Goal: Information Seeking & Learning: Learn about a topic

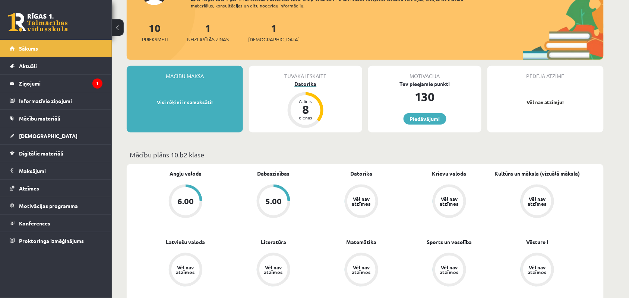
scroll to position [93, 0]
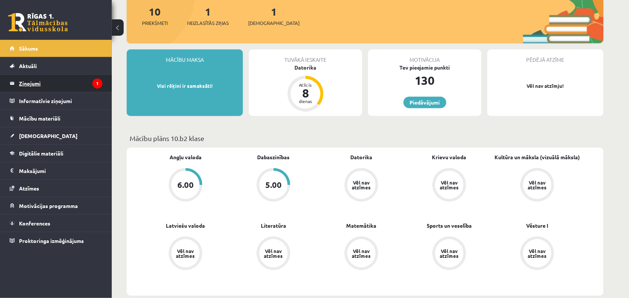
click at [65, 77] on legend "Ziņojumi 1" at bounding box center [60, 83] width 83 height 17
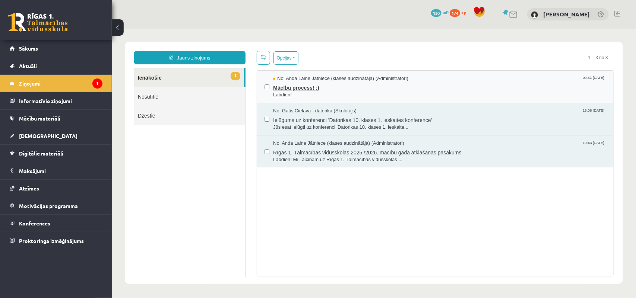
click at [291, 91] on span "Labdien!" at bounding box center [439, 94] width 333 height 7
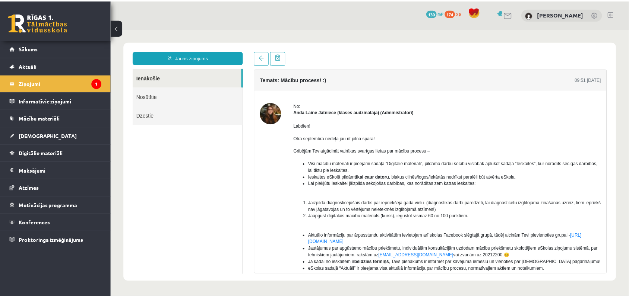
scroll to position [47, 0]
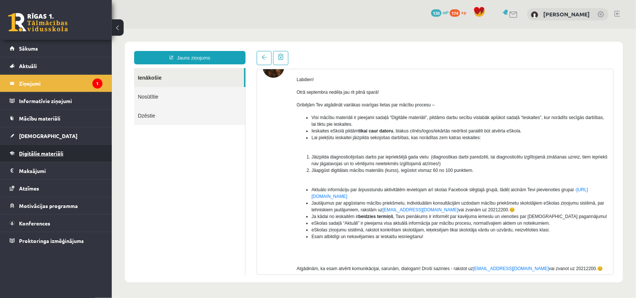
click at [68, 150] on link "Digitālie materiāli" at bounding box center [56, 153] width 93 height 17
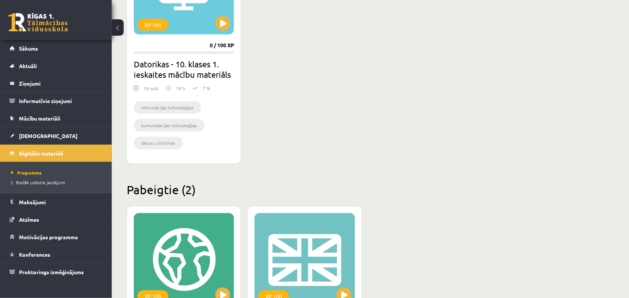
scroll to position [233, 0]
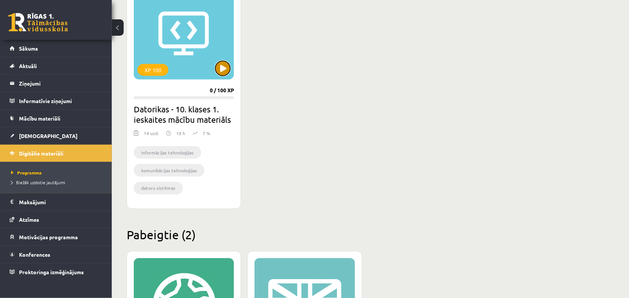
click at [227, 62] on button at bounding box center [222, 68] width 15 height 15
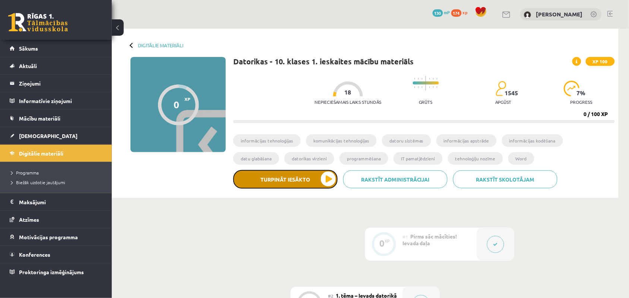
click at [291, 185] on button "Turpināt iesākto" at bounding box center [285, 179] width 104 height 19
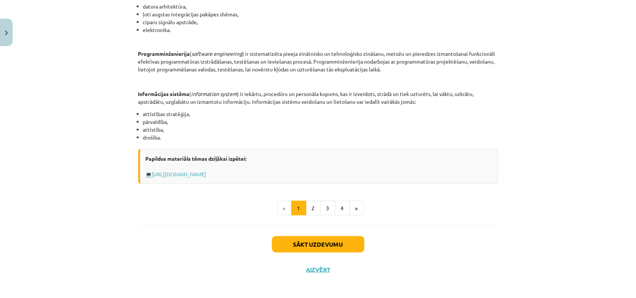
scroll to position [339, 0]
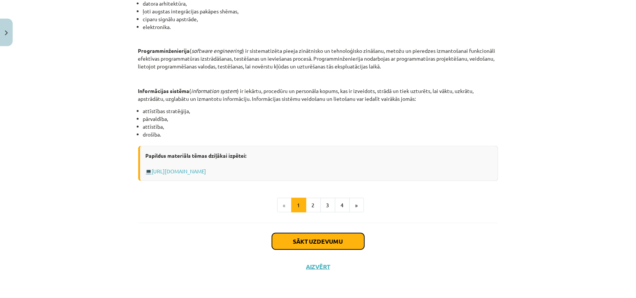
click at [329, 238] on button "Sākt uzdevumu" at bounding box center [318, 242] width 92 height 16
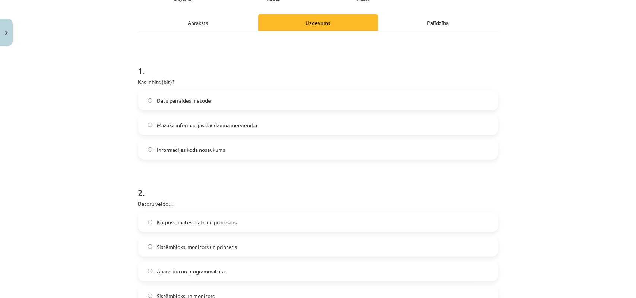
scroll to position [112, 0]
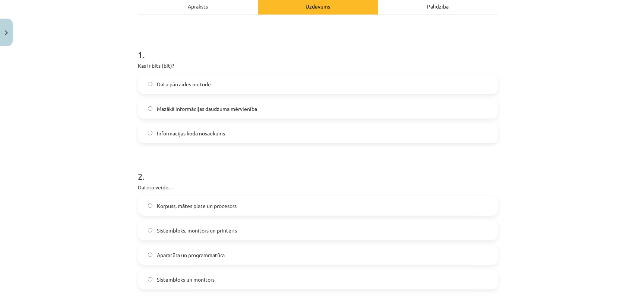
click at [104, 85] on div "Mācību tēma: Datorikas - 10. klases 1. ieskaites mācību materiāls #2 1. tēma – …" at bounding box center [318, 149] width 636 height 298
click at [128, 81] on div "Mācību tēma: Datorikas - 10. klases 1. ieskaites mācību materiāls #2 1. tēma – …" at bounding box center [318, 149] width 636 height 298
click at [73, 85] on div "Mācību tēma: Datorikas - 10. klases 1. ieskaites mācību materiāls #2 1. tēma – …" at bounding box center [318, 149] width 636 height 298
click at [89, 98] on div "Mācību tēma: Datorikas - 10. klases 1. ieskaites mācību materiāls #2 1. tēma – …" at bounding box center [318, 149] width 636 height 298
click at [116, 67] on div "Mācību tēma: Datorikas - 10. klases 1. ieskaites mācību materiāls #2 1. tēma – …" at bounding box center [318, 149] width 636 height 298
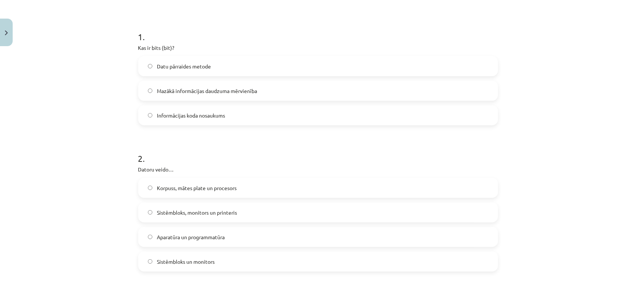
scroll to position [158, 0]
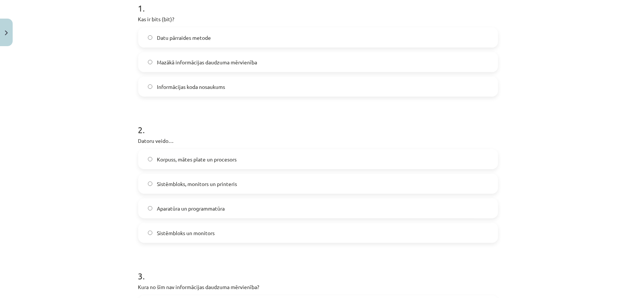
click at [162, 60] on span "Mazākā informācijas daudzuma mērvienība" at bounding box center [207, 62] width 100 height 8
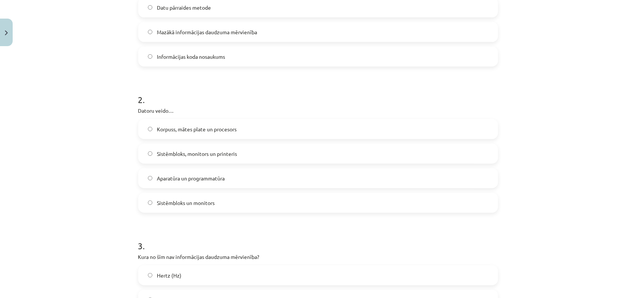
scroll to position [205, 0]
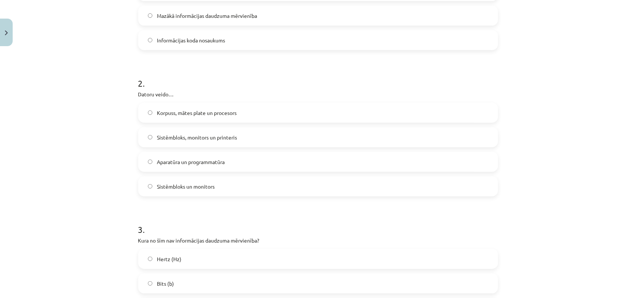
click at [194, 167] on label "Aparatūra un programmatūra" at bounding box center [318, 162] width 358 height 19
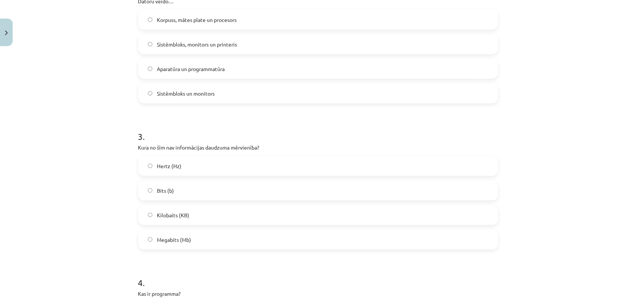
scroll to position [345, 0]
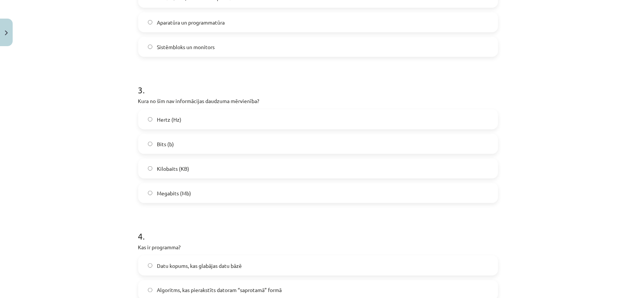
click at [105, 99] on div "Mācību tēma: Datorikas - 10. klases 1. ieskaites mācību materiāls #2 1. tēma – …" at bounding box center [318, 149] width 636 height 298
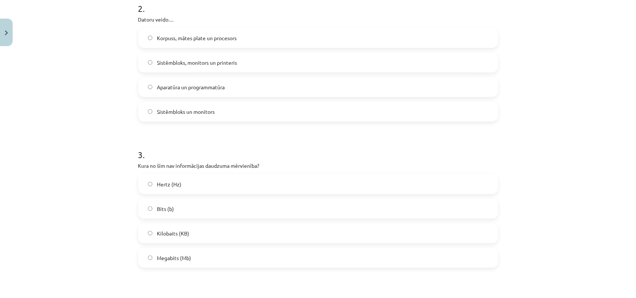
scroll to position [298, 0]
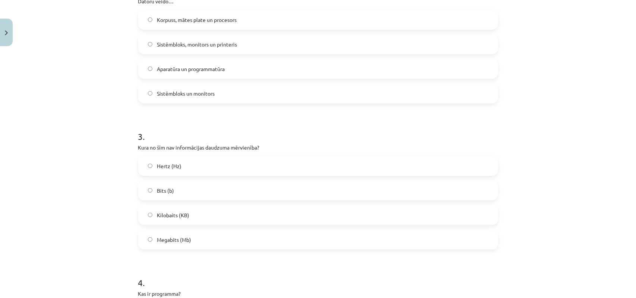
click at [146, 171] on label "Hertz (Hz)" at bounding box center [318, 166] width 358 height 19
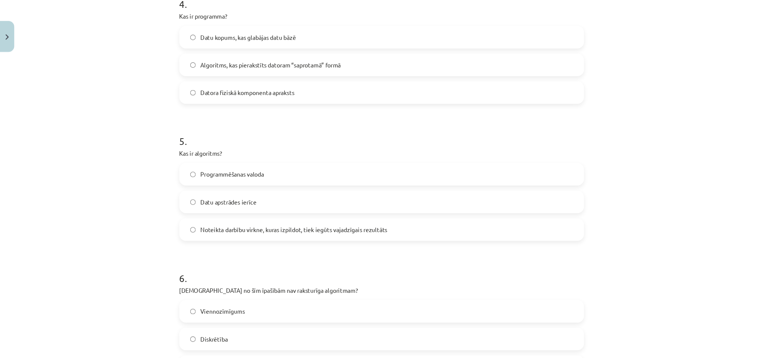
scroll to position [578, 0]
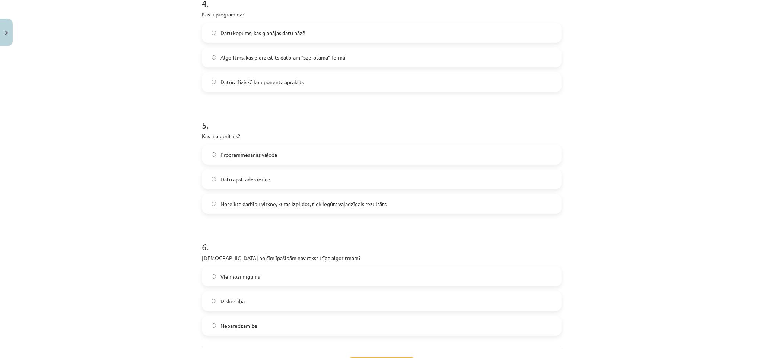
drag, startPoint x: 634, startPoint y: 2, endPoint x: 133, endPoint y: 160, distance: 525.2
click at [133, 160] on div "Mācību tēma: Datorikas - 10. klases 1. ieskaites mācību materiāls #2 1. tēma – …" at bounding box center [381, 179] width 763 height 358
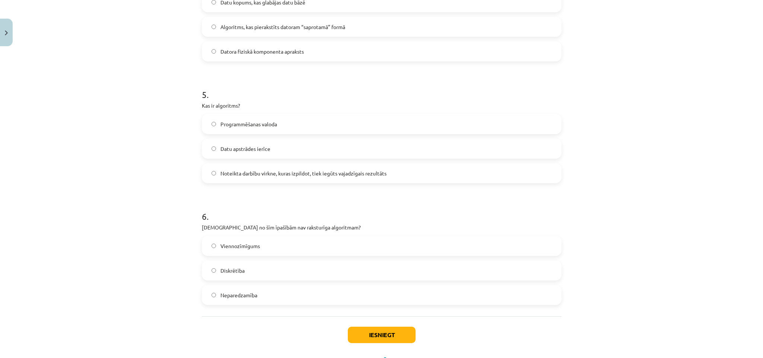
scroll to position [634, 0]
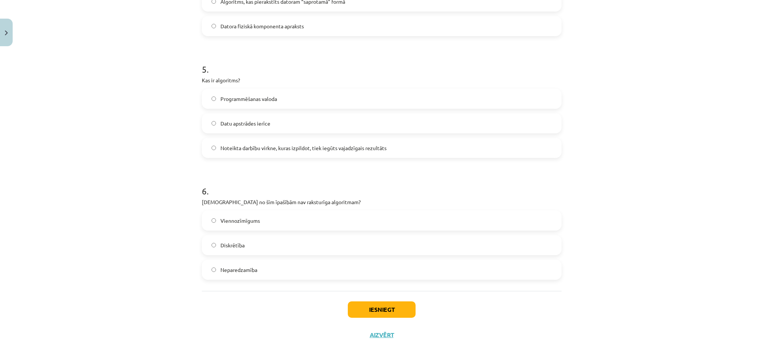
click at [202, 80] on p "Kas ir algoritms?" at bounding box center [382, 80] width 360 height 8
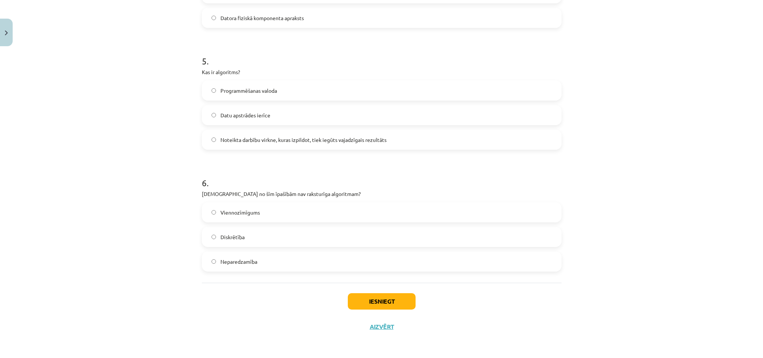
scroll to position [530, 0]
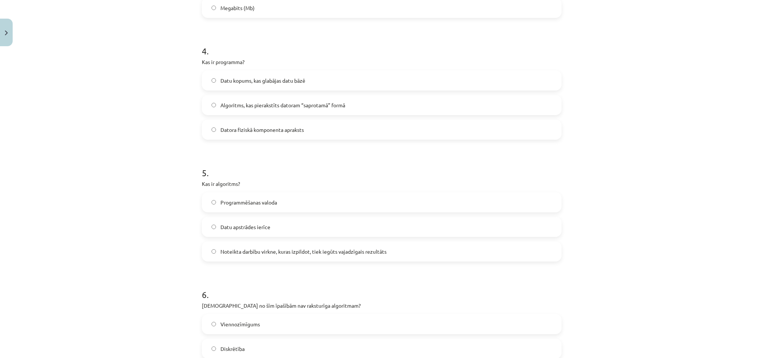
drag, startPoint x: 596, startPoint y: 133, endPoint x: 514, endPoint y: 117, distance: 83.7
click at [65, 140] on div "Mācību tēma: Datorikas - 10. klases 1. ieskaites mācību materiāls #2 1. tēma – …" at bounding box center [381, 179] width 763 height 358
click at [221, 105] on span "Algoritms, kas pierakstīts datoram “saprotamā” formā" at bounding box center [283, 105] width 125 height 8
click at [163, 156] on div "Mācību tēma: Datorikas - 10. klases 1. ieskaites mācību materiāls #2 1. tēma – …" at bounding box center [381, 179] width 763 height 358
click at [101, 60] on div "Mācību tēma: Datorikas - 10. klases 1. ieskaites mācību materiāls #2 1. tēma – …" at bounding box center [381, 179] width 763 height 358
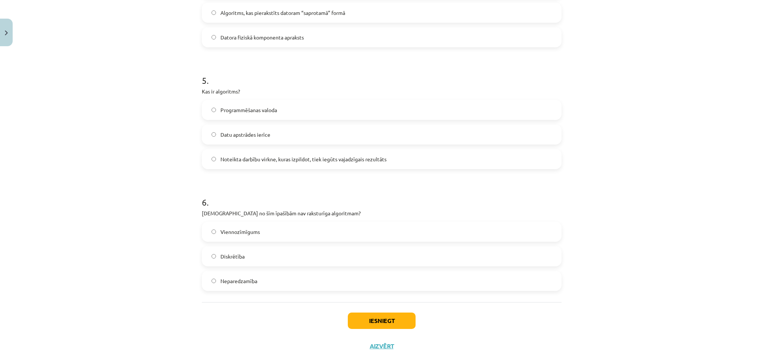
scroll to position [642, 0]
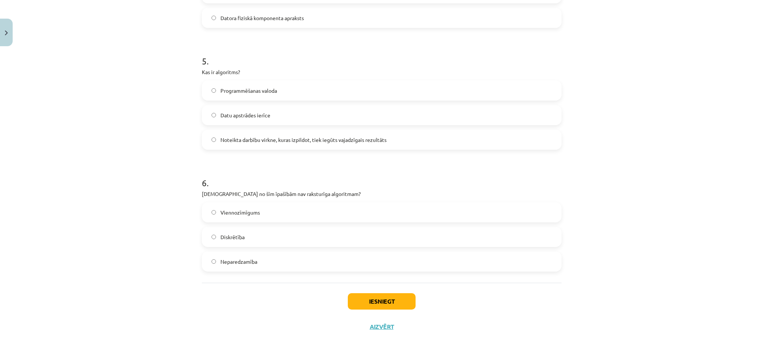
click at [110, 194] on div "Mācību tēma: Datorikas - 10. klases 1. ieskaites mācību materiāls #2 1. tēma – …" at bounding box center [381, 179] width 763 height 358
click at [141, 245] on div "Mācību tēma: Datorikas - 10. klases 1. ieskaites mācību materiāls #2 1. tēma – …" at bounding box center [381, 179] width 763 height 358
drag, startPoint x: 113, startPoint y: 247, endPoint x: 120, endPoint y: 245, distance: 7.1
click at [117, 246] on div "Mācību tēma: Datorikas - 10. klases 1. ieskaites mācību materiāls #2 1. tēma – …" at bounding box center [381, 179] width 763 height 358
click at [120, 245] on div "Mācību tēma: Datorikas - 10. klases 1. ieskaites mācību materiāls #2 1. tēma – …" at bounding box center [381, 179] width 763 height 358
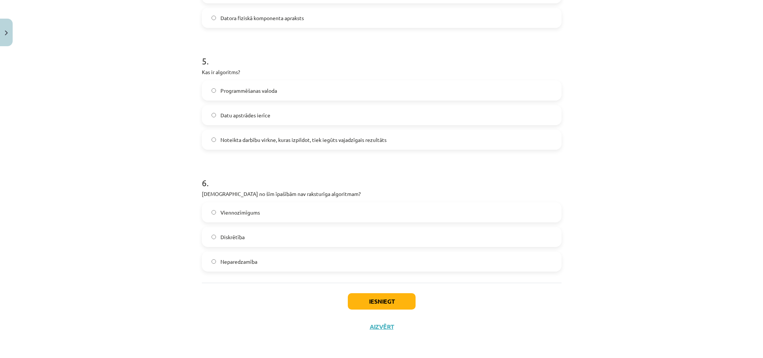
click at [120, 245] on div "Mācību tēma: Datorikas - 10. klases 1. ieskaites mācību materiāls #2 1. tēma – …" at bounding box center [381, 179] width 763 height 358
click at [119, 169] on div "Mācību tēma: Datorikas - 10. klases 1. ieskaites mācību materiāls #2 1. tēma – …" at bounding box center [381, 179] width 763 height 358
click at [119, 167] on div "Mācību tēma: Datorikas - 10. klases 1. ieskaites mācību materiāls #2 1. tēma – …" at bounding box center [381, 179] width 763 height 358
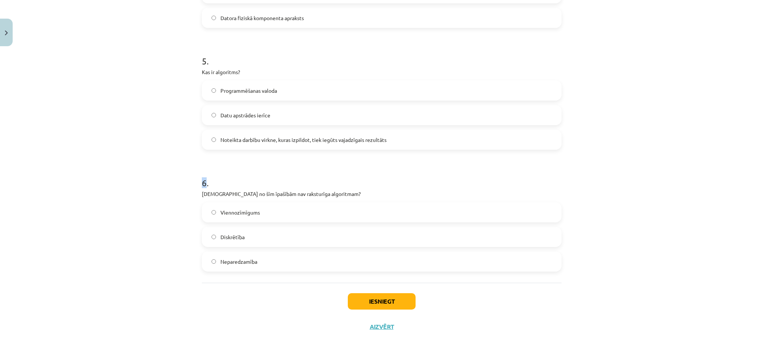
click at [119, 167] on div "Mācību tēma: Datorikas - 10. klases 1. ieskaites mācību materiāls #2 1. tēma – …" at bounding box center [381, 179] width 763 height 358
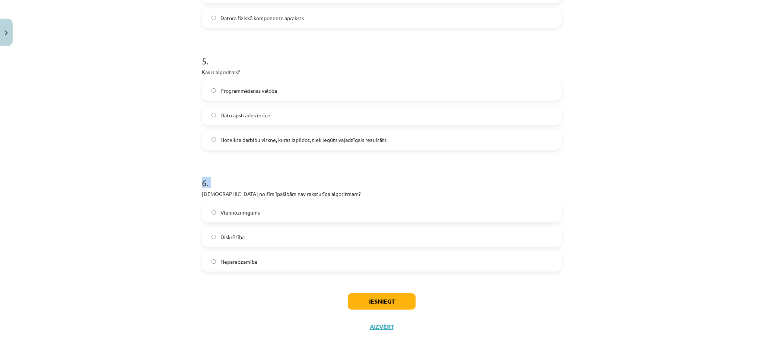
click at [119, 167] on div "Mācību tēma: Datorikas - 10. klases 1. ieskaites mācību materiāls #2 1. tēma – …" at bounding box center [381, 179] width 763 height 358
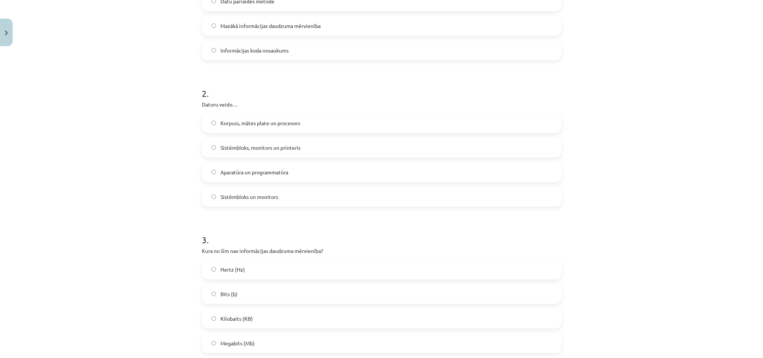
scroll to position [251, 0]
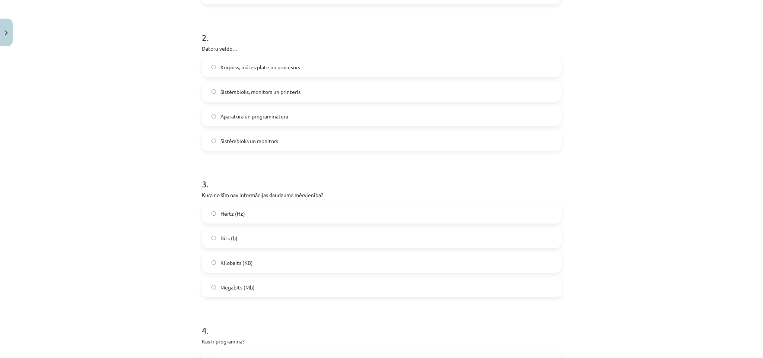
click at [107, 50] on div "Mācību tēma: Datorikas - 10. klases 1. ieskaites mācību materiāls #2 1. tēma – …" at bounding box center [381, 179] width 763 height 358
drag, startPoint x: 36, startPoint y: 156, endPoint x: 110, endPoint y: 140, distance: 75.5
click at [36, 155] on div "Mācību tēma: Datorikas - 10. klases 1. ieskaites mācību materiāls #2 1. tēma – …" at bounding box center [381, 179] width 763 height 358
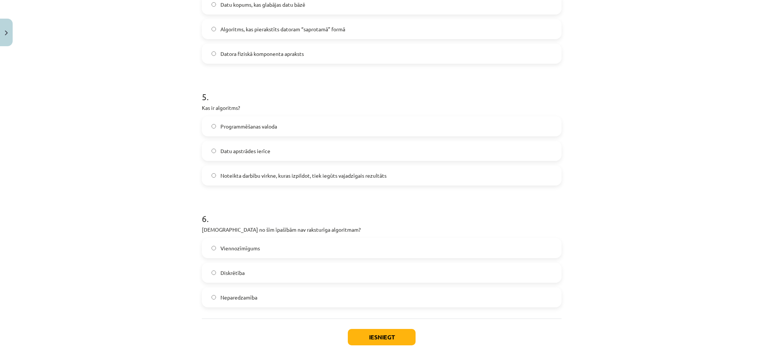
scroll to position [642, 0]
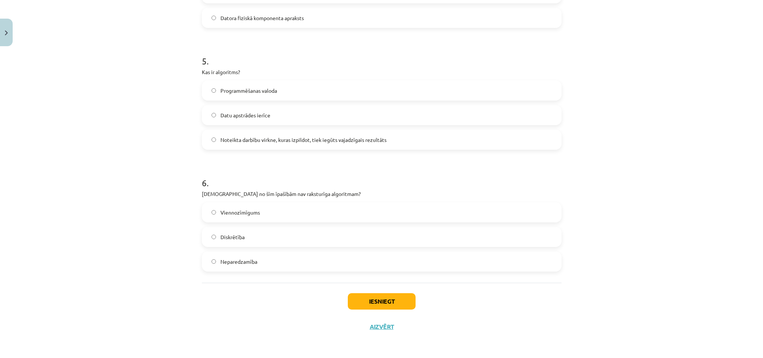
click at [257, 120] on label "Datu apstrādes ierīce" at bounding box center [382, 115] width 358 height 19
click at [234, 94] on span "Programmēšanas valoda" at bounding box center [249, 91] width 57 height 8
click at [294, 230] on label "Diskrētība" at bounding box center [382, 237] width 358 height 19
click at [389, 298] on button "Iesniegt" at bounding box center [382, 301] width 68 height 16
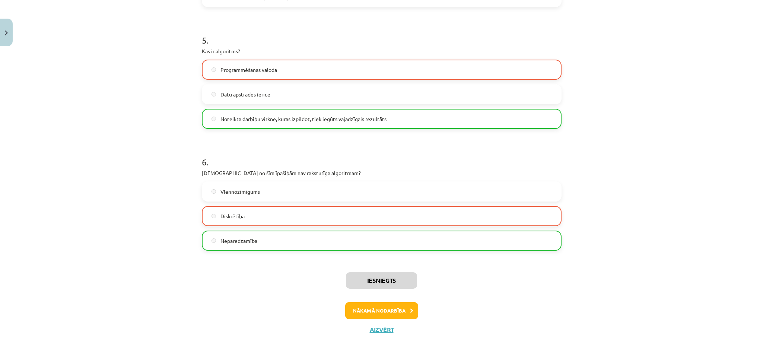
scroll to position [666, 0]
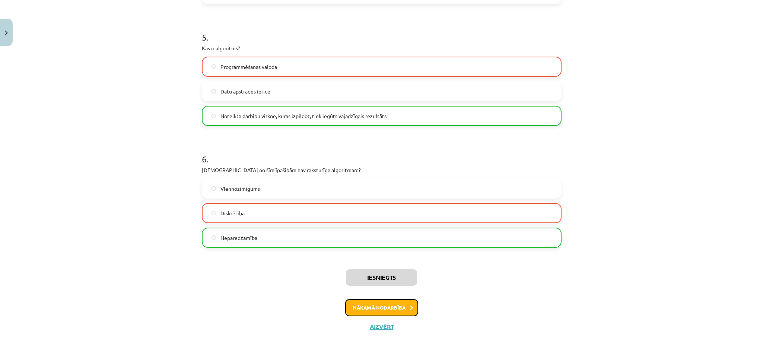
click at [397, 298] on button "Nākamā nodarbība" at bounding box center [381, 307] width 73 height 17
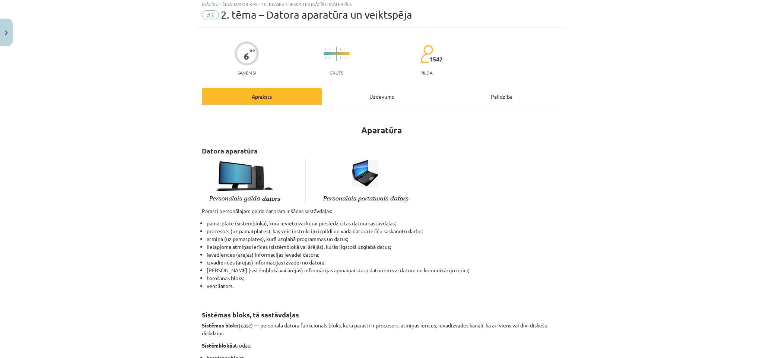
scroll to position [18, 0]
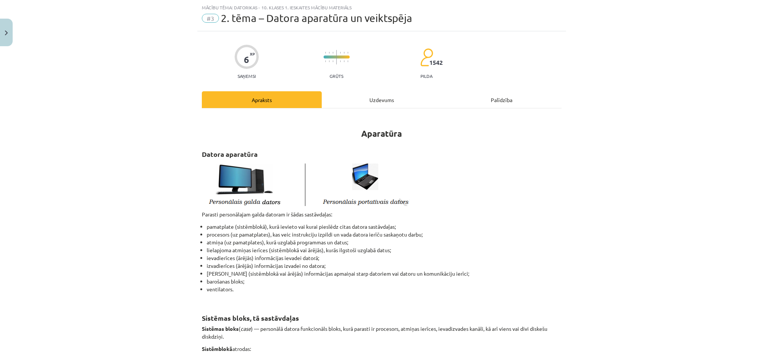
click at [0, 131] on div "Mācību tēma: Datorikas - 10. klases 1. ieskaites mācību materiāls #3 2. tēma – …" at bounding box center [381, 179] width 763 height 358
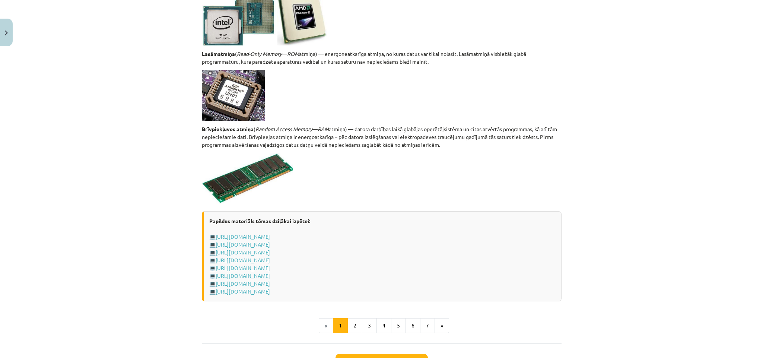
scroll to position [1238, 0]
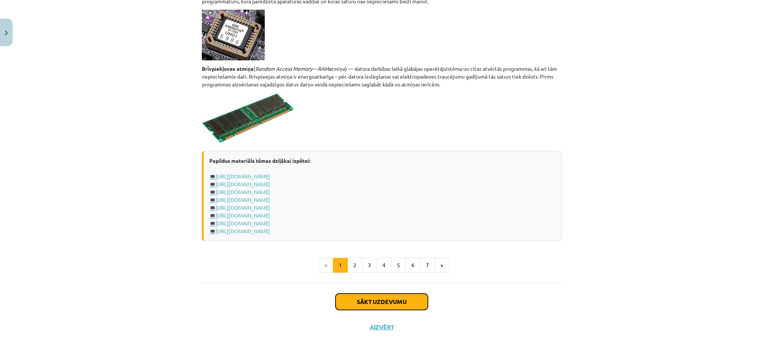
click at [392, 296] on button "Sākt uzdevumu" at bounding box center [382, 302] width 92 height 16
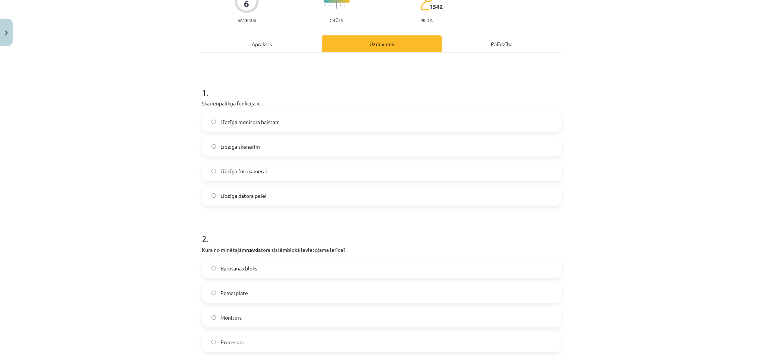
scroll to position [130, 0]
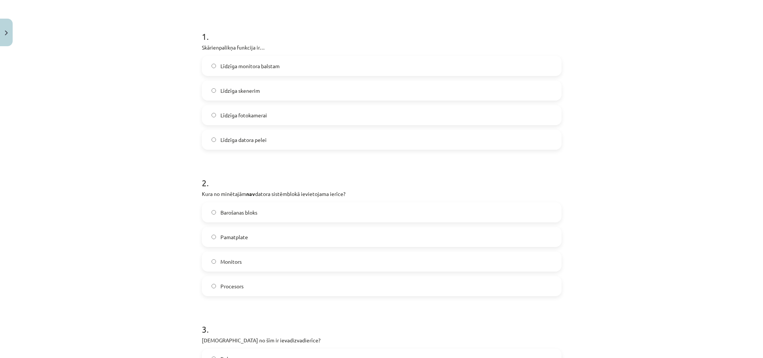
click at [111, 92] on div "Mācību tēma: Datorikas - 10. klases 1. ieskaites mācību materiāls #3 2. tēma – …" at bounding box center [381, 179] width 763 height 358
click at [226, 137] on span "Līdzīga datora pelei" at bounding box center [244, 140] width 46 height 8
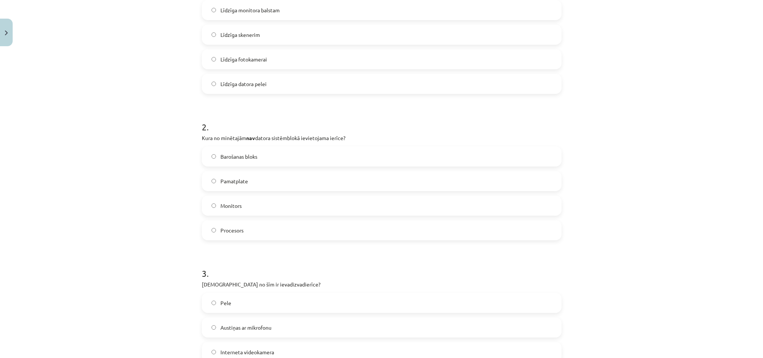
click at [242, 198] on label "Monitors" at bounding box center [382, 205] width 358 height 19
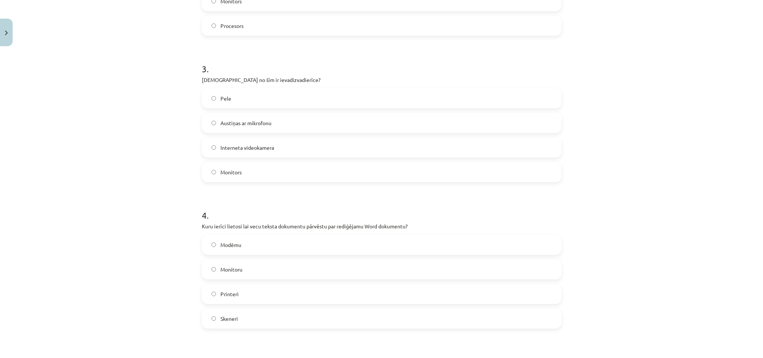
scroll to position [409, 0]
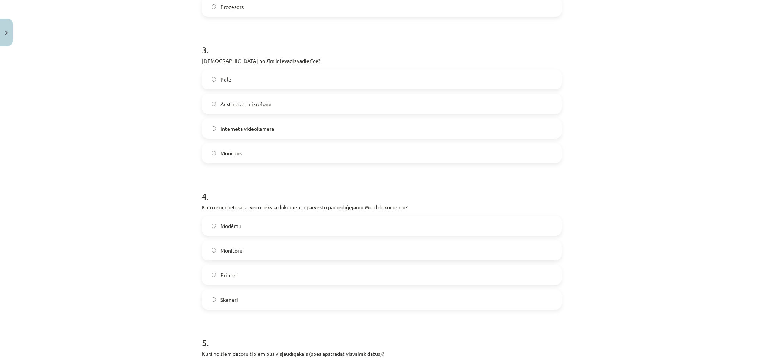
drag, startPoint x: 231, startPoint y: 97, endPoint x: 109, endPoint y: 84, distance: 123.3
click at [88, 84] on div "Mācību tēma: Datorikas - 10. klases 1. ieskaites mācību materiāls #3 2. tēma – …" at bounding box center [381, 179] width 763 height 358
click at [293, 104] on label "Austiņas ar mikrofonu" at bounding box center [382, 104] width 358 height 19
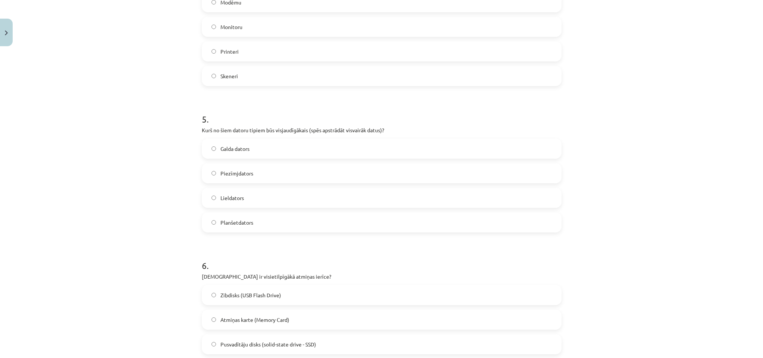
scroll to position [577, 0]
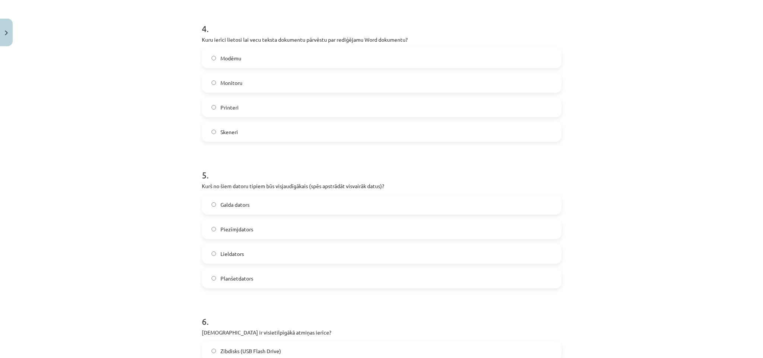
click at [225, 137] on label "Skeneri" at bounding box center [382, 132] width 358 height 19
click at [245, 298] on span "Zibdisks (USB Flash Drive)" at bounding box center [251, 351] width 61 height 8
click at [229, 263] on label "Lieldators" at bounding box center [382, 253] width 358 height 19
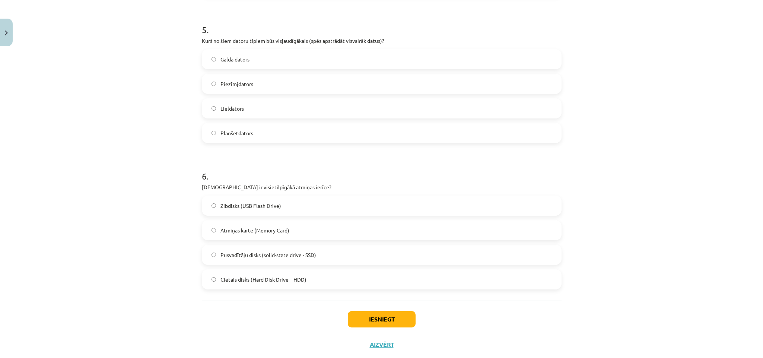
scroll to position [740, 0]
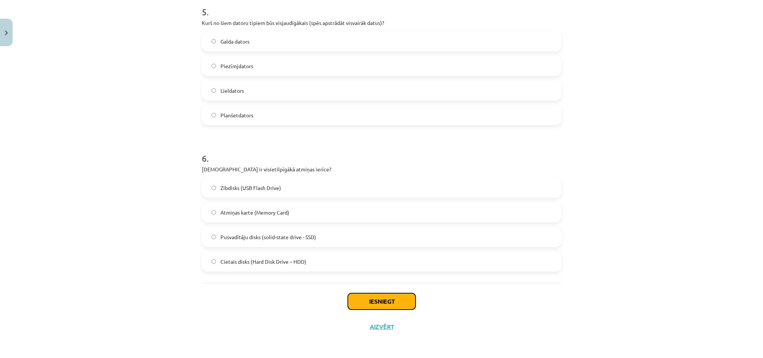
click at [371, 298] on button "Iesniegt" at bounding box center [382, 301] width 68 height 16
click at [390, 298] on button "Iesniegt" at bounding box center [382, 301] width 68 height 16
click at [329, 298] on div "Iesniegt Aizvērt" at bounding box center [382, 309] width 360 height 52
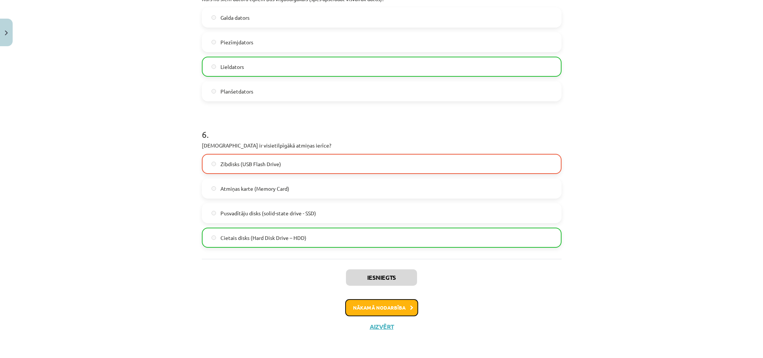
click at [362, 298] on button "Nākamā nodarbība" at bounding box center [381, 307] width 73 height 17
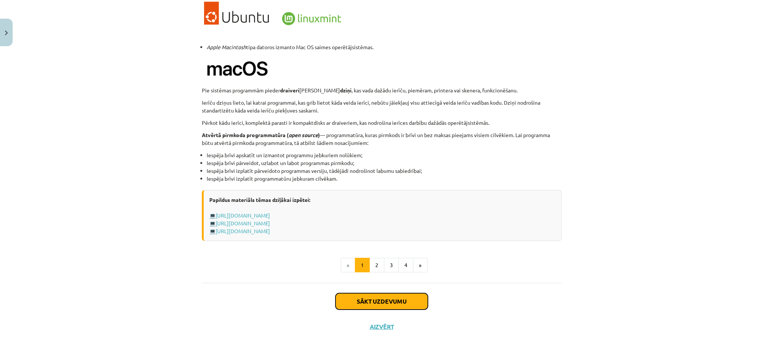
click at [361, 298] on button "Sākt uzdevumu" at bounding box center [382, 301] width 92 height 16
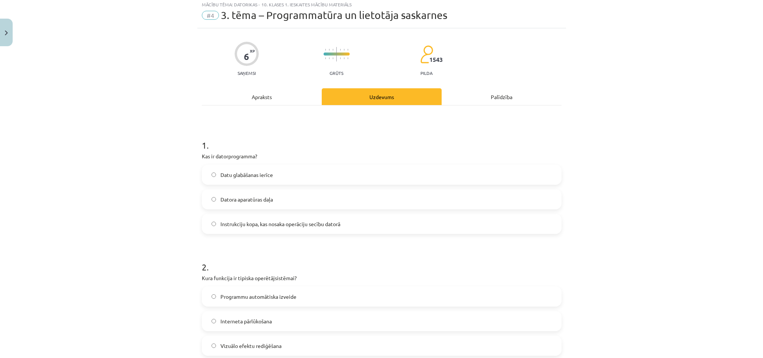
scroll to position [18, 0]
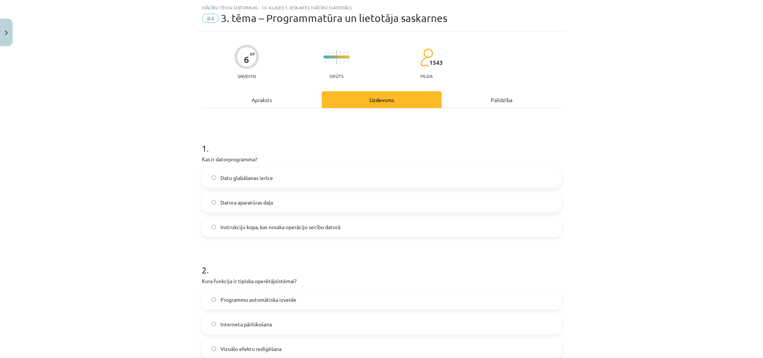
click at [233, 203] on span "Datora aparatūras daļa" at bounding box center [247, 203] width 53 height 8
click at [236, 216] on div "Datu glabāšanas ierīce Datora aparatūras daļa Instrukciju kopa, kas nosaka oper…" at bounding box center [382, 202] width 360 height 69
click at [238, 220] on label "Instrukciju kopa, kas nosaka operāciju secību datorā" at bounding box center [382, 227] width 358 height 19
click at [91, 212] on div "Mācību tēma: Datorikas - 10. klases 1. ieskaites mācību materiāls #4 3. tēma – …" at bounding box center [381, 179] width 763 height 358
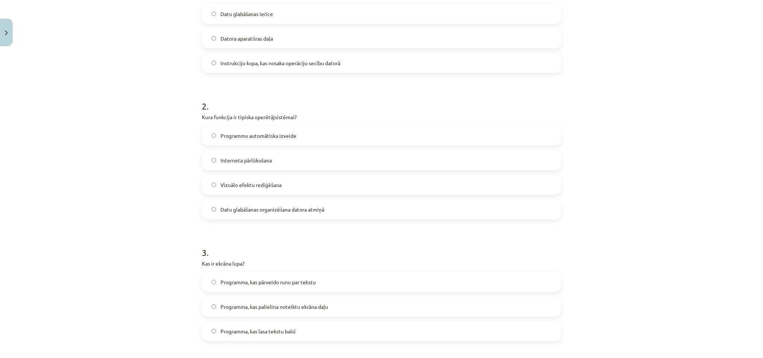
scroll to position [186, 0]
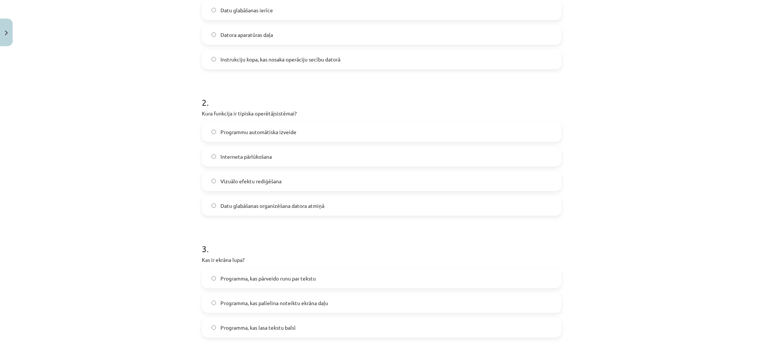
click at [180, 142] on div "Mācību tēma: Datorikas - 10. klases 1. ieskaites mācību materiāls #4 3. tēma – …" at bounding box center [381, 179] width 763 height 358
click at [188, 131] on div "Mācību tēma: Datorikas - 10. klases 1. ieskaites mācību materiāls #4 3. tēma – …" at bounding box center [381, 179] width 763 height 358
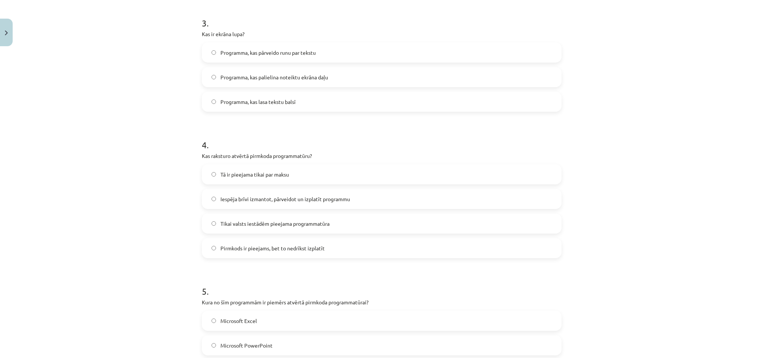
scroll to position [132, 0]
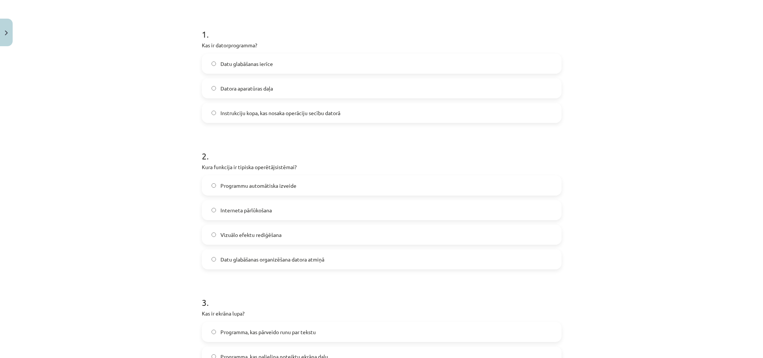
click at [245, 183] on span "Programmu automātiska izveide" at bounding box center [259, 186] width 76 height 8
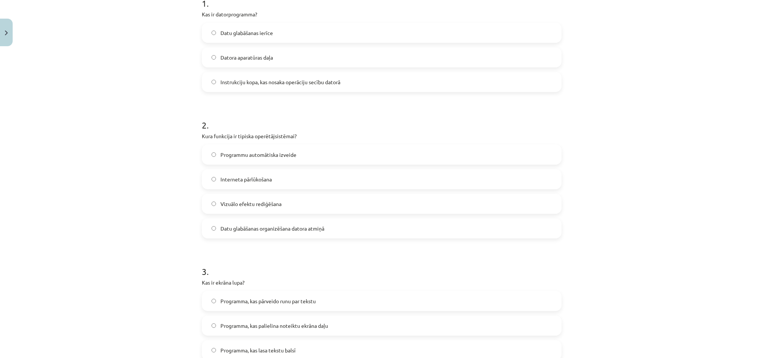
scroll to position [244, 0]
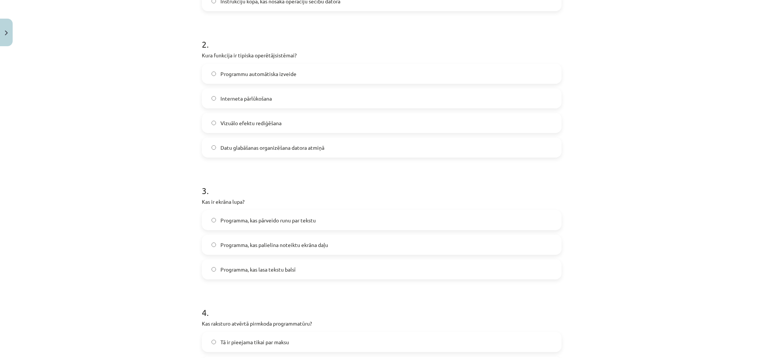
click at [232, 150] on span "Datu glabāšanas organizēšana datora atmiņā" at bounding box center [273, 148] width 104 height 8
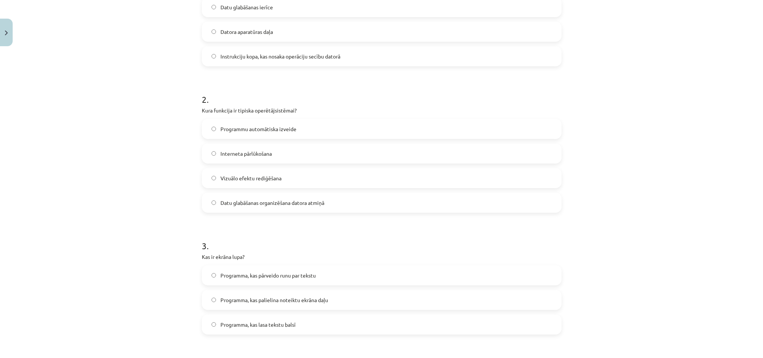
scroll to position [188, 0]
click at [272, 112] on div "2 . Kura funkcija ir tipiska operētājsistēmai? Programmu automātiska izveide In…" at bounding box center [382, 148] width 360 height 132
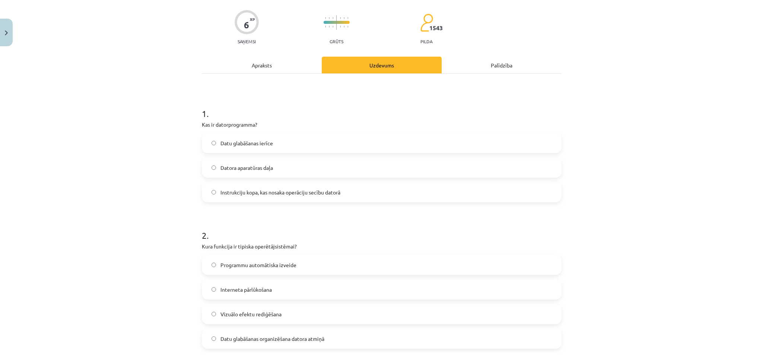
scroll to position [0, 0]
